Goal: Task Accomplishment & Management: Manage account settings

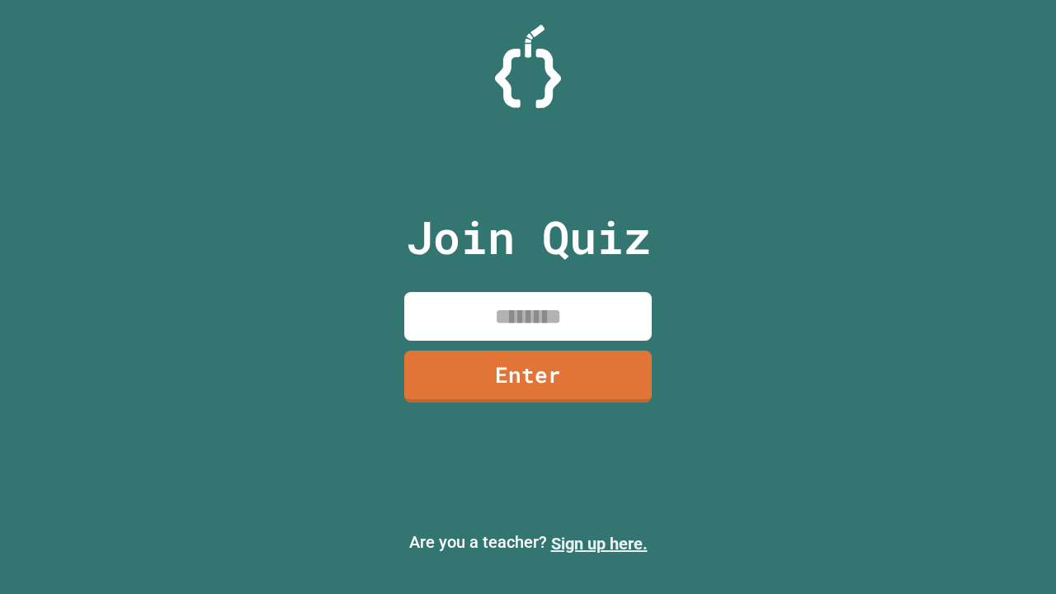
click at [599, 543] on link "Sign up here." at bounding box center [599, 544] width 96 height 20
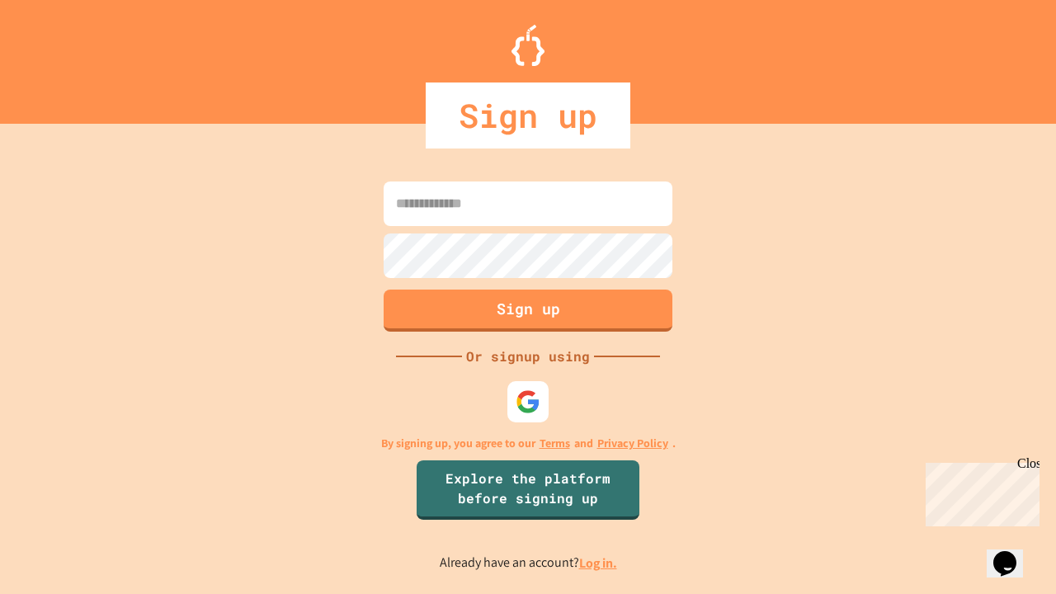
click at [599, 562] on link "Log in." at bounding box center [598, 562] width 38 height 17
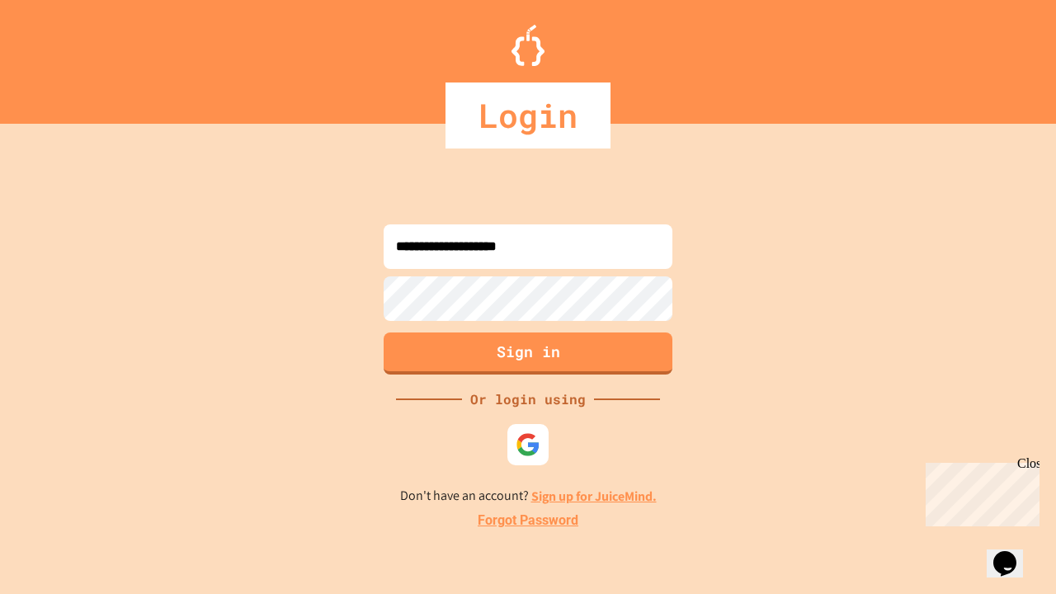
type input "**********"
